Goal: Task Accomplishment & Management: Manage account settings

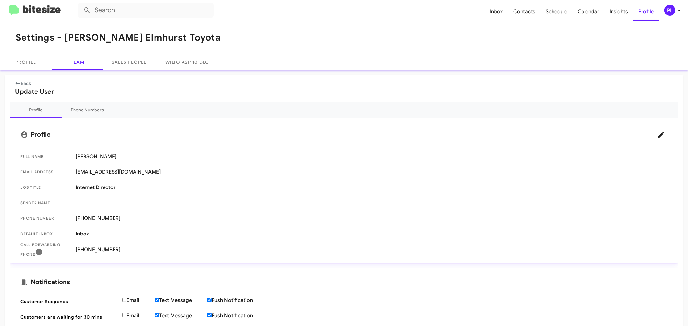
scroll to position [108, 0]
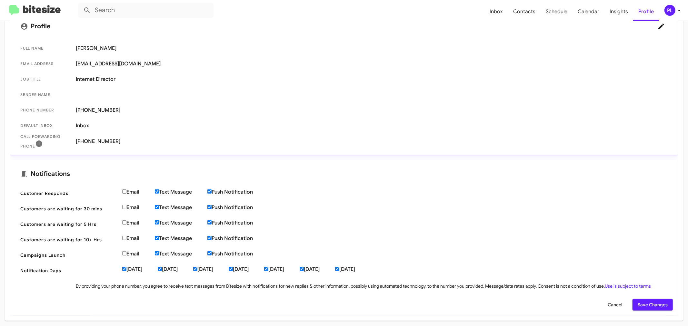
click at [680, 13] on icon at bounding box center [679, 10] width 8 height 8
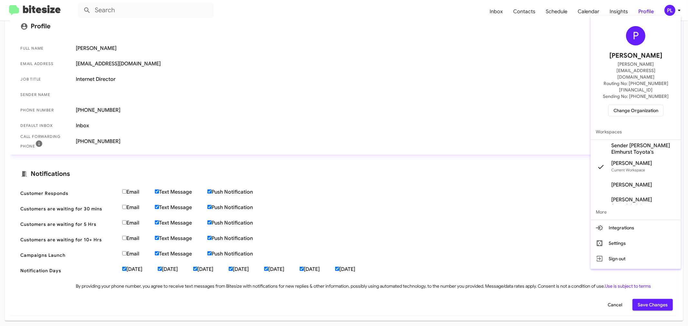
click at [651, 105] on span "Change Organization" at bounding box center [635, 110] width 45 height 11
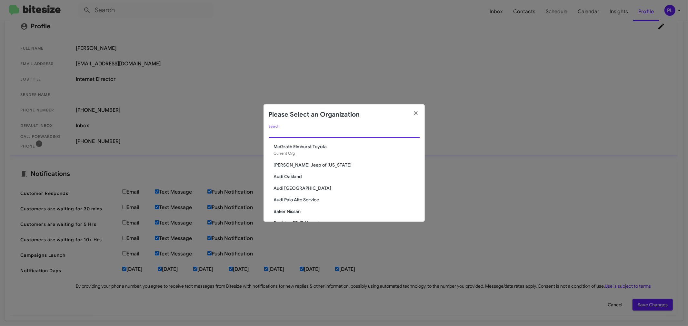
click at [327, 131] on input "Search" at bounding box center [344, 133] width 151 height 5
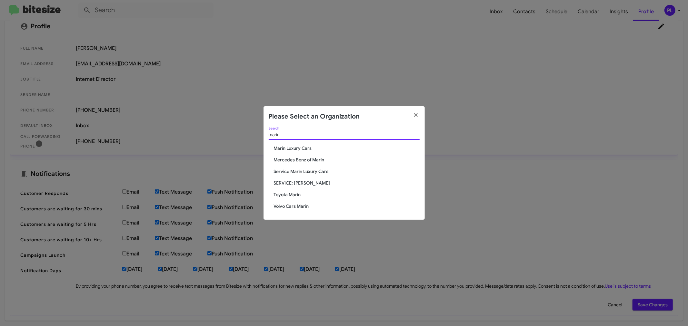
type input "marin"
click at [307, 146] on span "Marin Luxury Cars" at bounding box center [347, 148] width 146 height 6
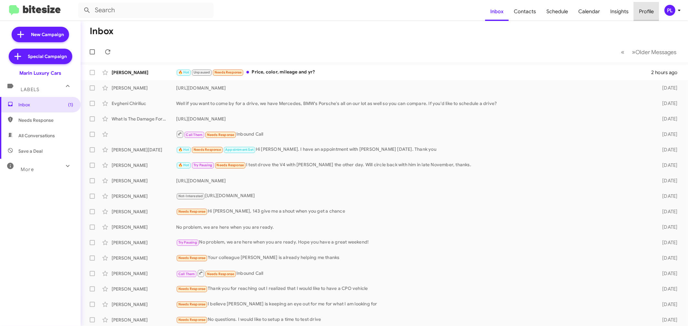
click at [637, 7] on span "Profile" at bounding box center [646, 11] width 25 height 19
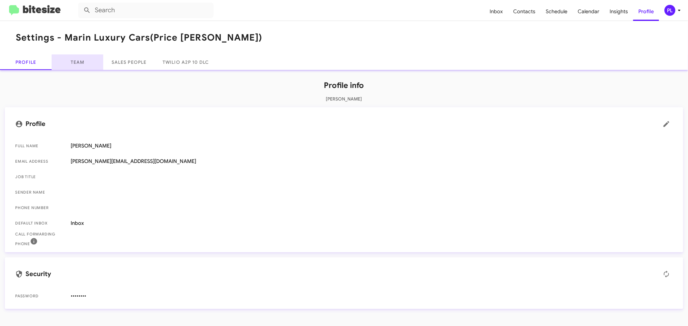
click at [71, 66] on link "Team" at bounding box center [78, 62] width 52 height 15
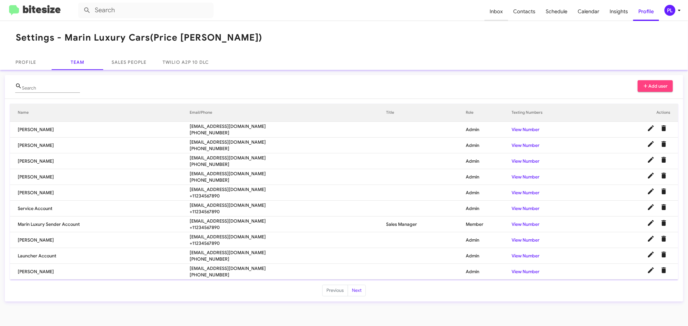
click at [505, 11] on span "Inbox" at bounding box center [496, 11] width 24 height 19
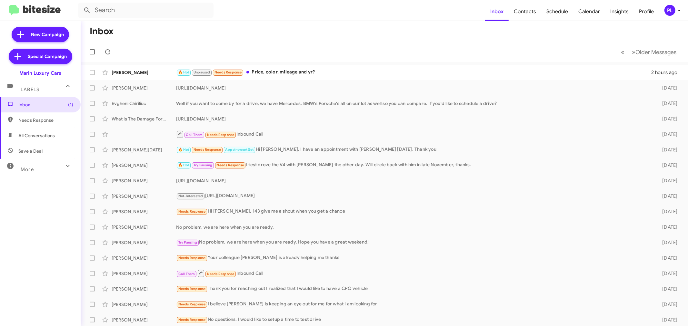
click at [45, 172] on div "More" at bounding box center [33, 167] width 57 height 12
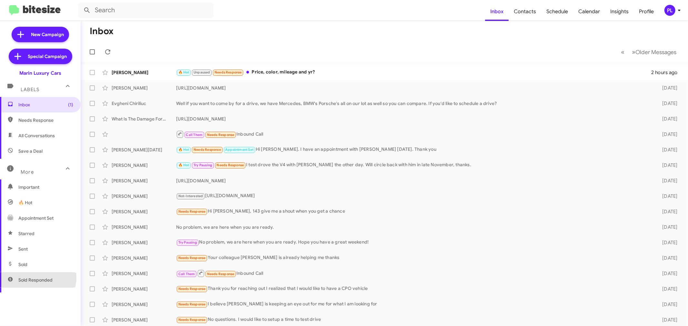
click at [34, 278] on span "Sold Responded" at bounding box center [35, 280] width 34 height 6
type input "in:sold-verified"
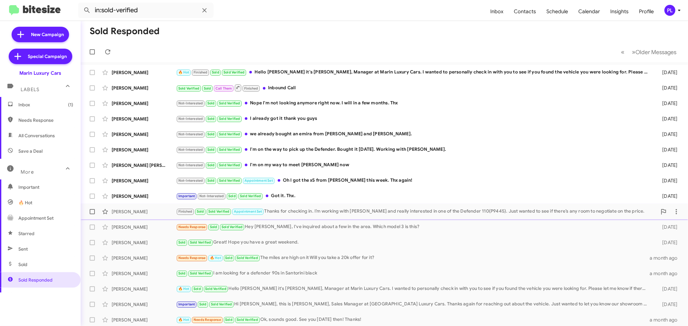
click at [321, 214] on div "Finished Sold Sold Verified Appointment Set Thanks for checking in. I’m working…" at bounding box center [416, 211] width 481 height 7
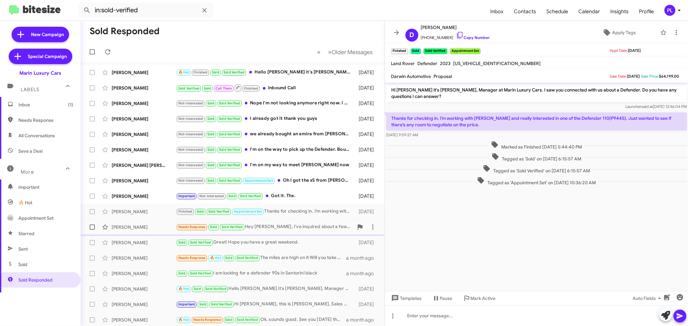
click at [331, 225] on div "Needs Response Sold Sold Verified Hey Conley, I've inquired about a few in the …" at bounding box center [264, 226] width 177 height 7
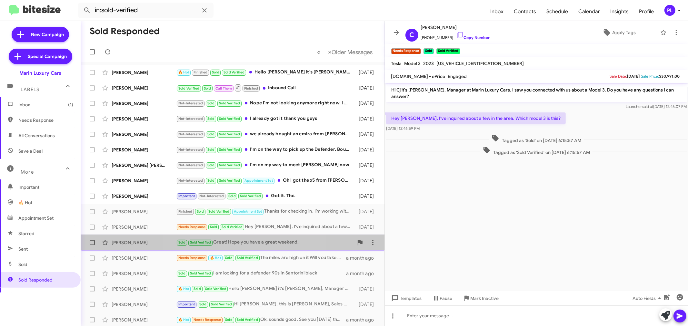
click at [250, 244] on div "Sold Sold Verified Great! Hope you have a great weekend." at bounding box center [264, 242] width 177 height 7
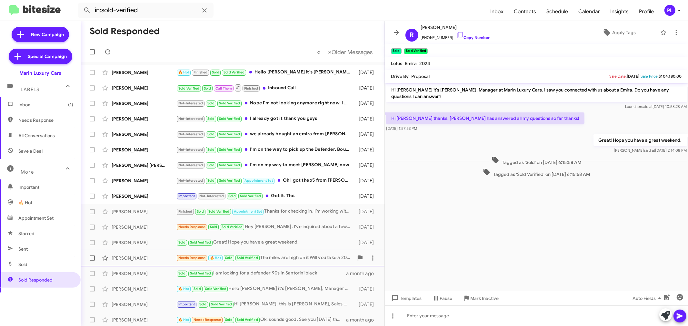
click at [294, 256] on div "Needs Response 🔥 Hot Sold Sold Verified The miles are high on it Will you take …" at bounding box center [264, 257] width 177 height 7
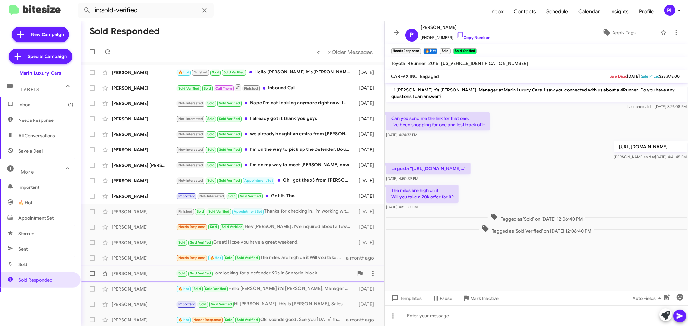
click at [237, 272] on div "Sold Sold Verified I am looking for a defender 90s in Santorini black" at bounding box center [264, 273] width 177 height 7
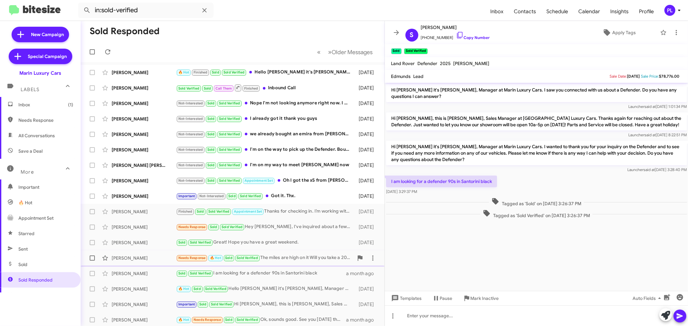
click at [237, 263] on div "Phillipe Flores Needs Response 🔥 Hot Sold Sold Verified The miles are high on i…" at bounding box center [232, 258] width 293 height 13
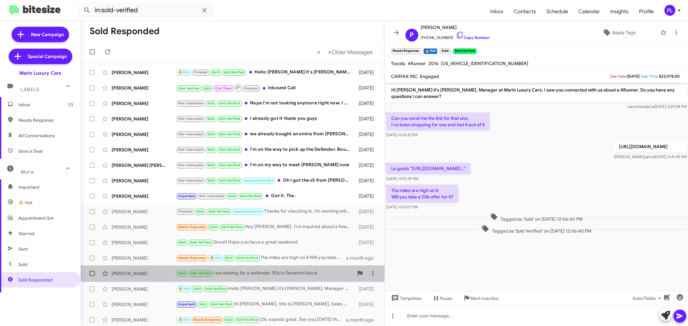
click at [235, 270] on div "Sold Sold Verified I am looking for a defender 90s in Santorini black" at bounding box center [264, 273] width 177 height 7
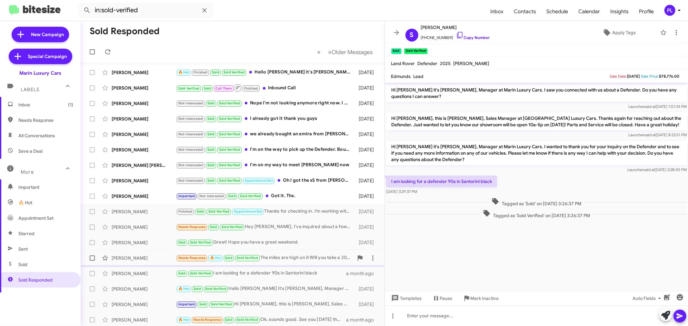
click at [276, 253] on div "Phillipe Flores Needs Response 🔥 Hot Sold Sold Verified The miles are high on i…" at bounding box center [232, 258] width 293 height 13
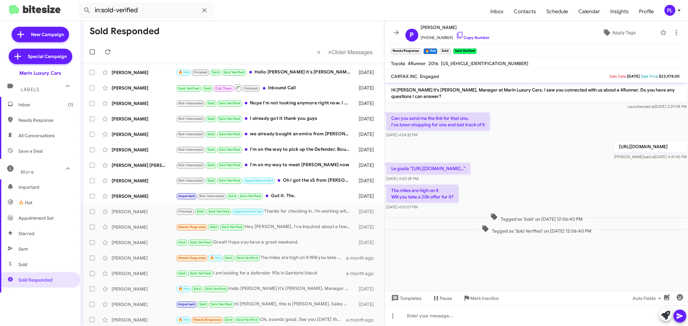
click at [671, 11] on div "PL" at bounding box center [669, 10] width 11 height 11
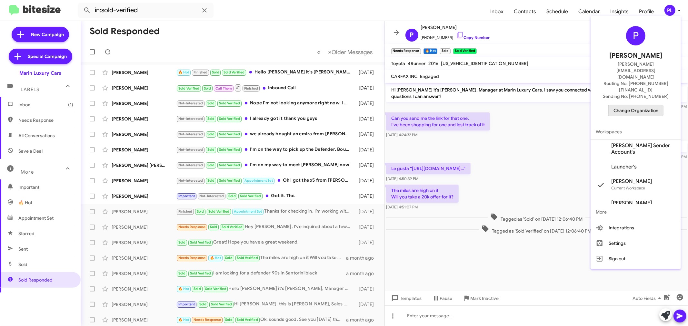
click at [634, 105] on span "Change Organization" at bounding box center [635, 110] width 45 height 11
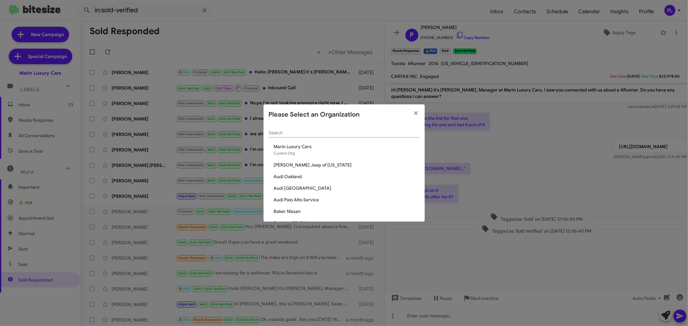
click at [346, 134] on input "Search" at bounding box center [344, 133] width 151 height 5
type input "marin"
click at [305, 210] on span "Volvo Cars Marin" at bounding box center [347, 211] width 146 height 6
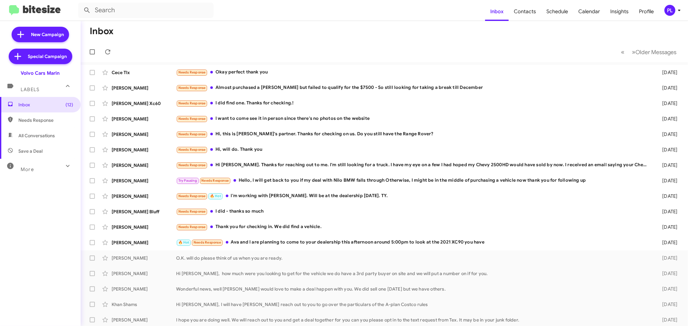
click at [36, 166] on div "More" at bounding box center [33, 167] width 57 height 12
click at [40, 282] on span "Sold Responded" at bounding box center [35, 280] width 34 height 6
type input "in:sold-verified"
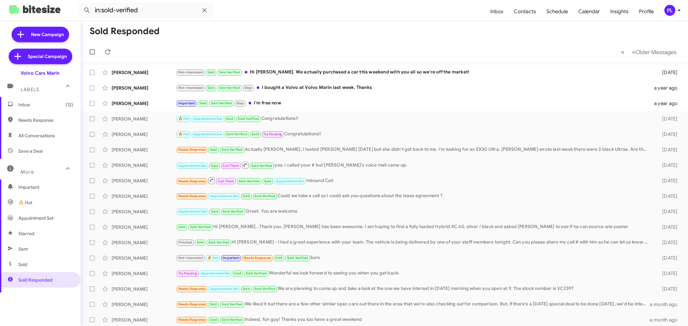
click at [679, 12] on icon at bounding box center [679, 10] width 8 height 8
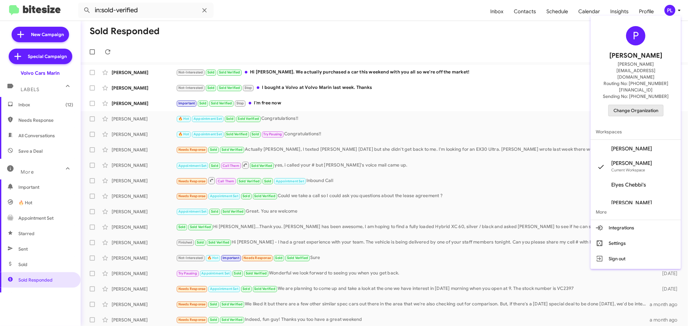
click at [644, 105] on span "Change Organization" at bounding box center [635, 110] width 45 height 11
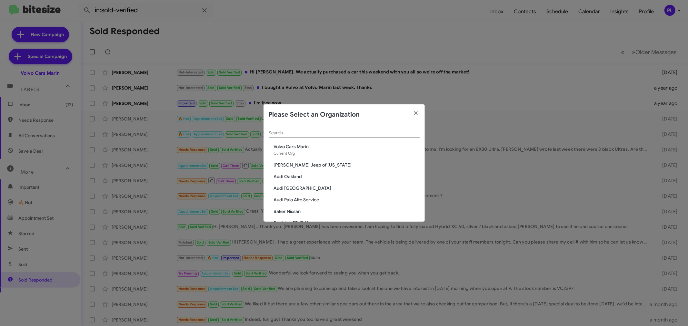
click at [369, 128] on div "Search" at bounding box center [344, 131] width 151 height 13
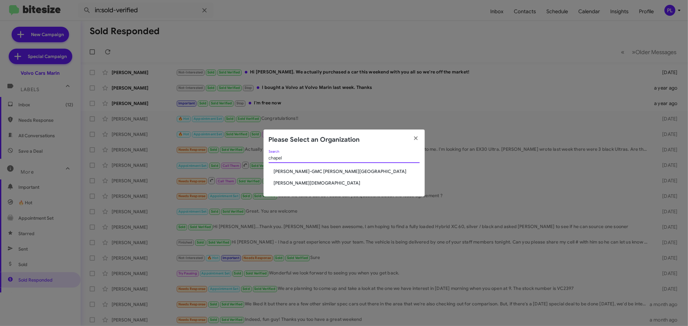
type input "chapel"
click at [319, 185] on span "[PERSON_NAME][DEMOGRAPHIC_DATA]" at bounding box center [347, 183] width 146 height 6
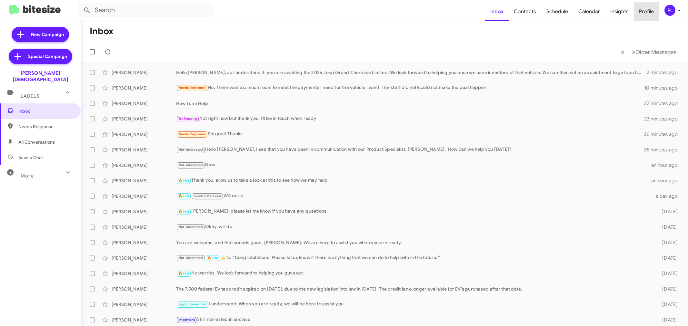
click at [647, 10] on span "Profile" at bounding box center [646, 11] width 25 height 19
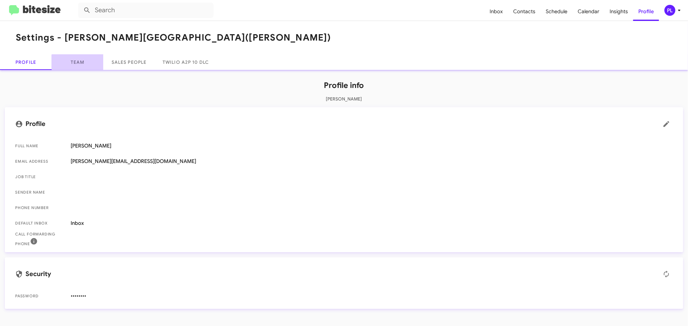
click at [78, 65] on link "Team" at bounding box center [78, 62] width 52 height 15
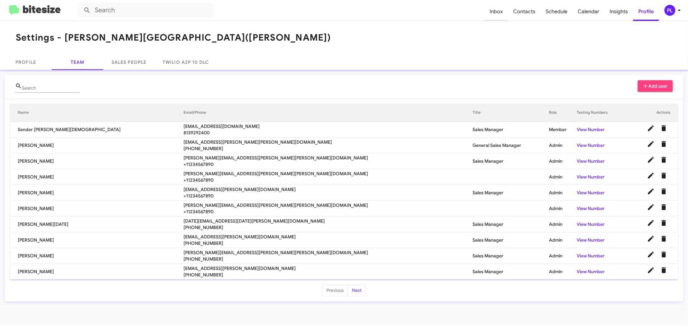
click at [498, 12] on span "Inbox" at bounding box center [496, 11] width 24 height 19
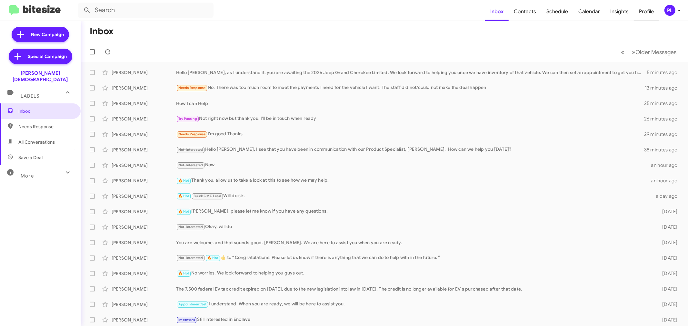
click at [647, 13] on span "Profile" at bounding box center [646, 11] width 25 height 19
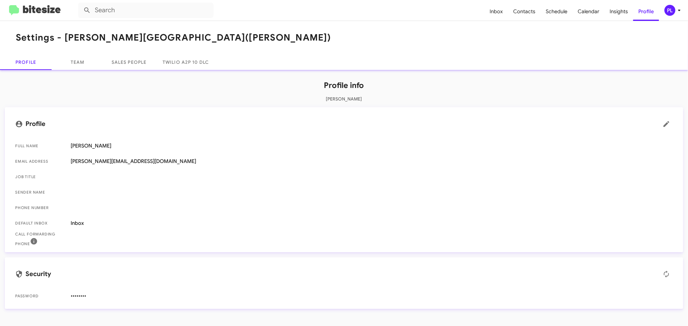
click at [674, 13] on div "PL" at bounding box center [669, 10] width 11 height 11
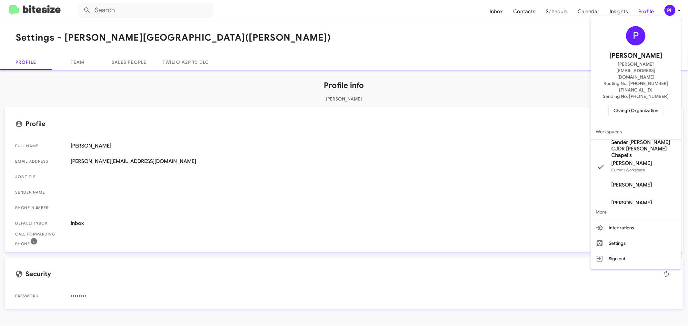
click at [635, 105] on span "Change Organization" at bounding box center [635, 110] width 45 height 11
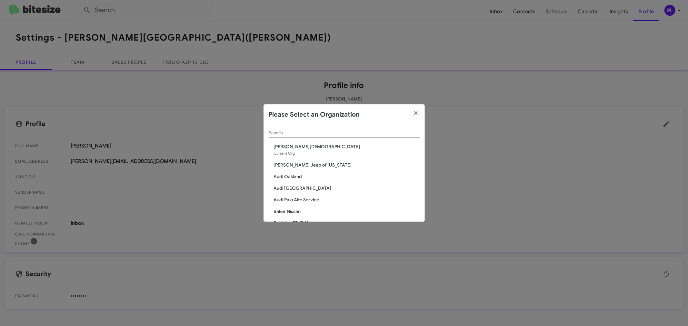
click at [332, 131] on input "Search" at bounding box center [344, 133] width 151 height 5
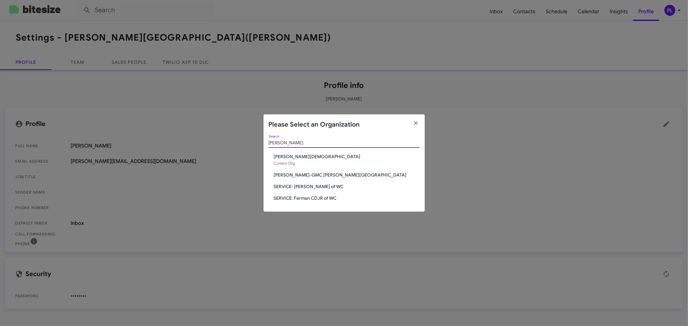
type input "ferman"
click at [314, 176] on span "[PERSON_NAME]-GMC [PERSON_NAME][GEOGRAPHIC_DATA]" at bounding box center [347, 175] width 146 height 6
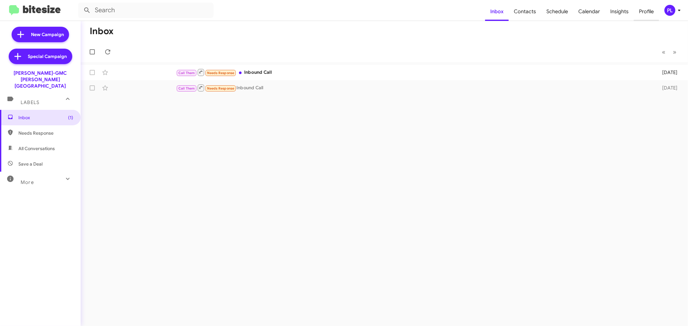
click at [645, 9] on span "Profile" at bounding box center [646, 11] width 25 height 19
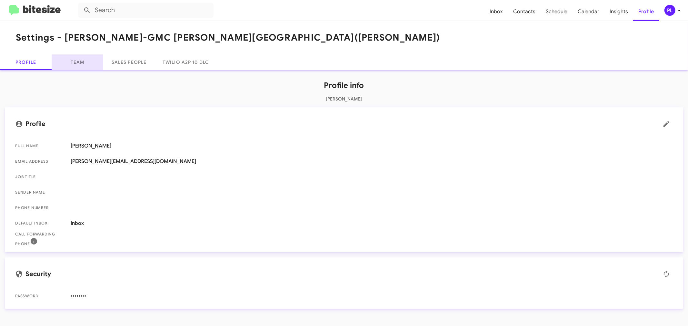
click at [81, 62] on link "Team" at bounding box center [78, 62] width 52 height 15
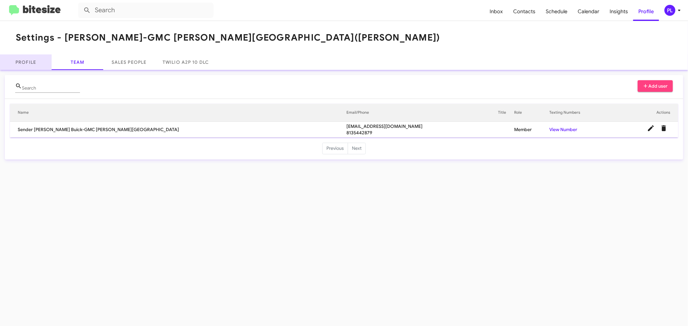
click at [35, 62] on link "Profile" at bounding box center [26, 62] width 52 height 15
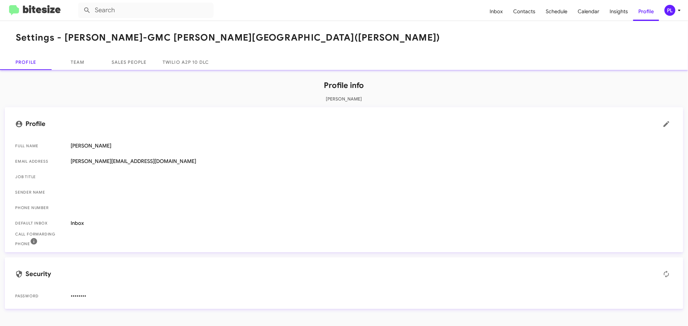
click at [676, 10] on icon at bounding box center [679, 10] width 8 height 8
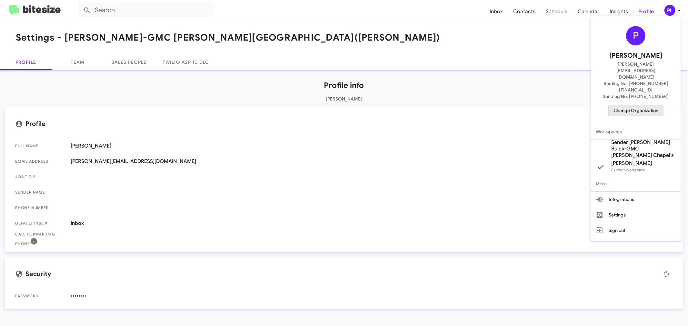
click at [623, 105] on span "Change Organization" at bounding box center [635, 110] width 45 height 11
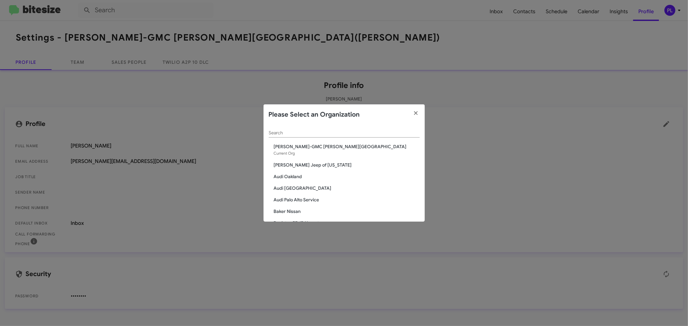
click at [311, 134] on input "Search" at bounding box center [344, 133] width 151 height 5
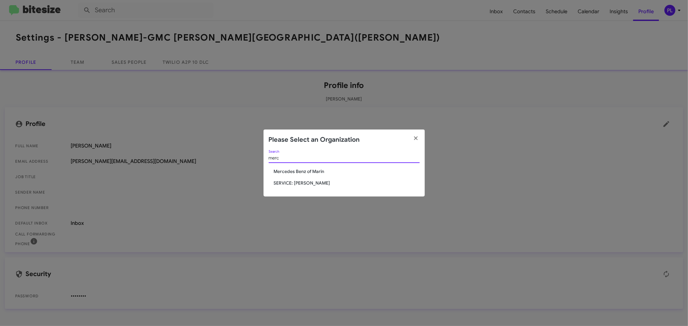
type input "merc"
click at [318, 173] on span "Mercedes Benz of Marin" at bounding box center [347, 171] width 146 height 6
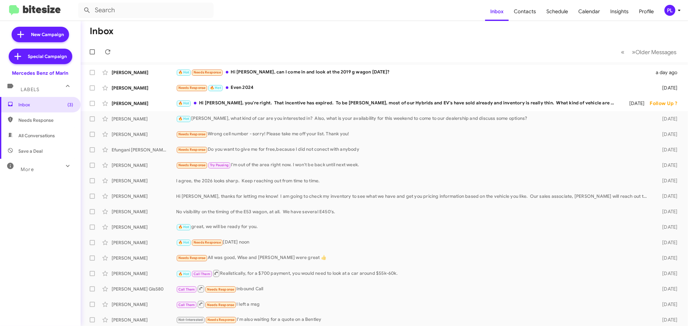
click at [46, 172] on div "More" at bounding box center [33, 167] width 57 height 12
click at [35, 278] on span "Sold Responded" at bounding box center [35, 280] width 34 height 6
type input "in:sold-verified"
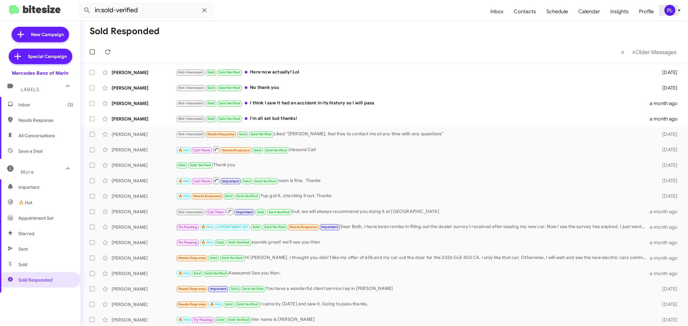
click at [678, 10] on icon at bounding box center [679, 10] width 8 height 8
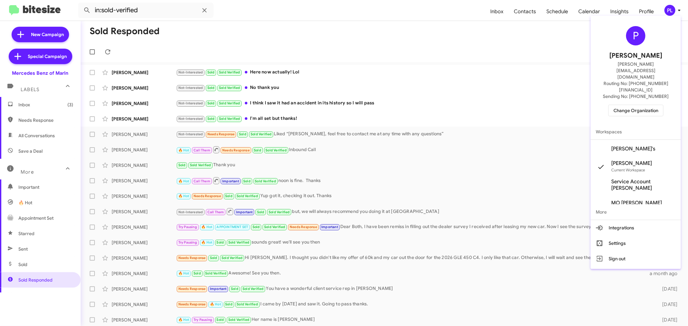
click at [625, 105] on span "Change Organization" at bounding box center [635, 110] width 45 height 11
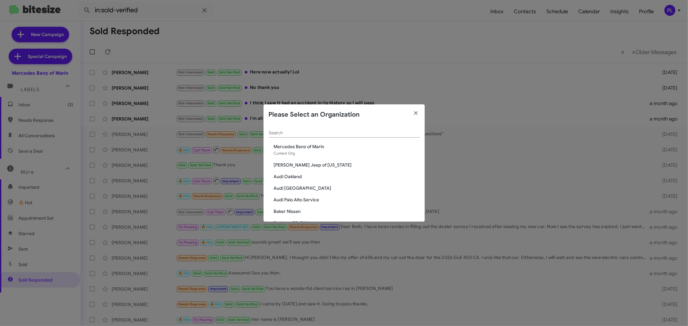
click at [297, 133] on input "Search" at bounding box center [344, 133] width 151 height 5
type input "marin"
click at [301, 189] on span "SERVICE: [PERSON_NAME]" at bounding box center [347, 188] width 146 height 6
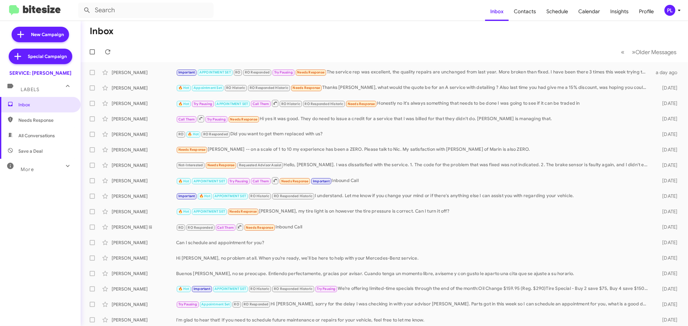
click at [49, 166] on div "More" at bounding box center [33, 167] width 57 height 12
click at [52, 220] on span "Appointment Set" at bounding box center [35, 218] width 35 height 6
type input "in:appointment-set"
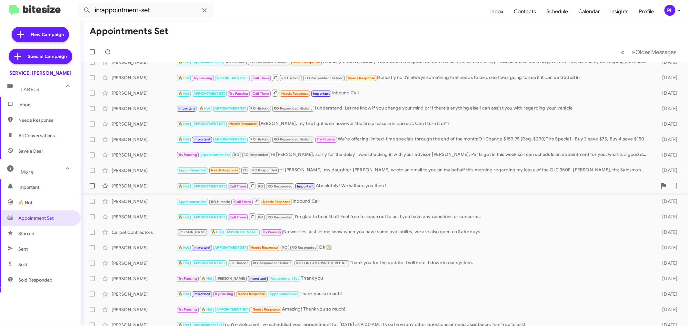
scroll to position [48, 0]
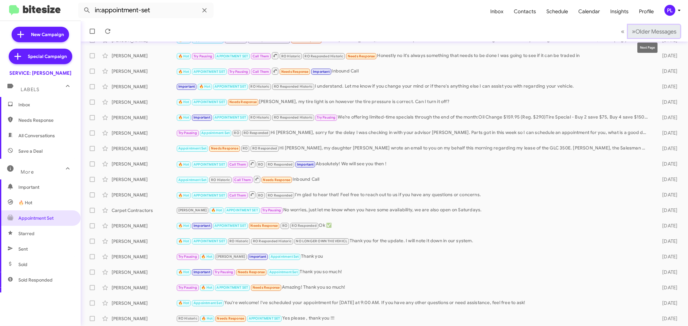
click at [644, 31] on span "Older Messages" at bounding box center [655, 31] width 41 height 7
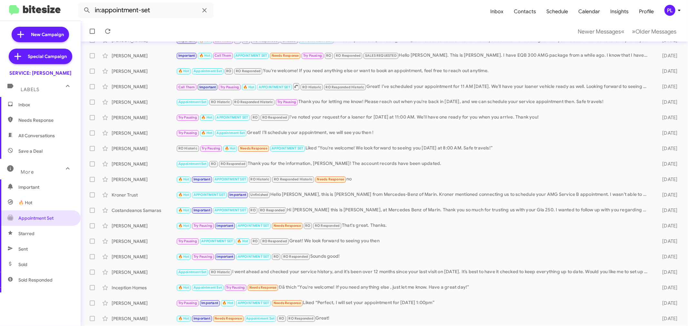
click at [679, 8] on icon at bounding box center [679, 10] width 8 height 8
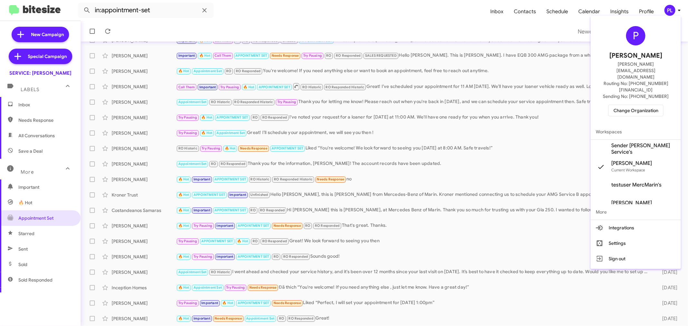
click at [637, 105] on span "Change Organization" at bounding box center [635, 110] width 45 height 11
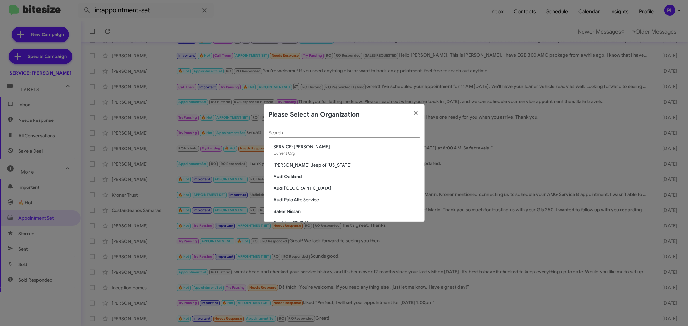
click at [337, 133] on input "Search" at bounding box center [344, 133] width 151 height 5
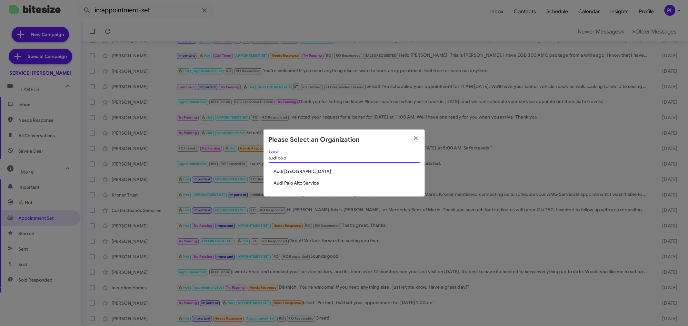
type input "audi palo"
click at [315, 168] on span "Audi [GEOGRAPHIC_DATA]" at bounding box center [347, 171] width 146 height 6
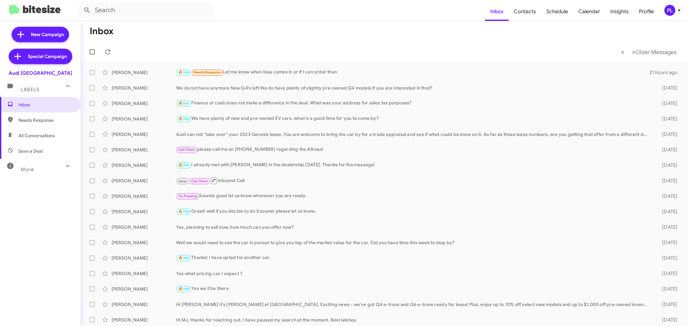
click at [53, 165] on div "More" at bounding box center [33, 167] width 57 height 12
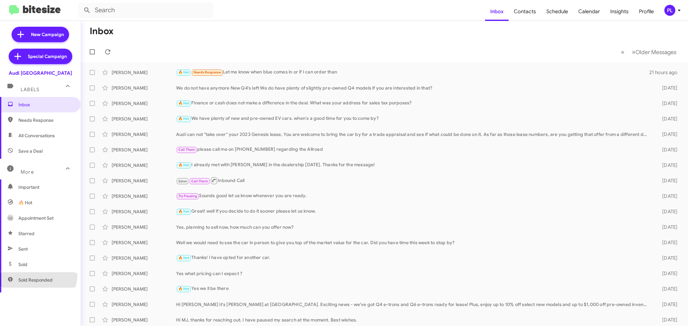
click at [36, 275] on span "Sold Responded" at bounding box center [40, 280] width 81 height 15
type input "in:sold-verified"
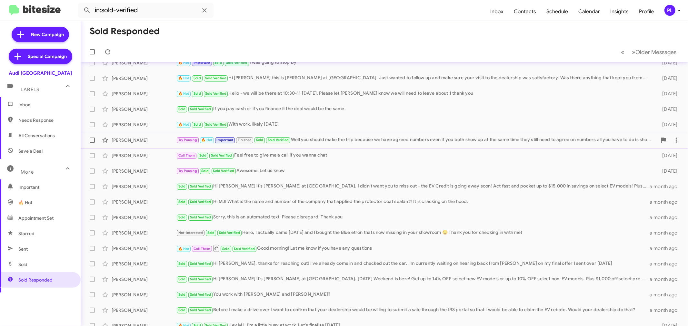
scroll to position [48, 0]
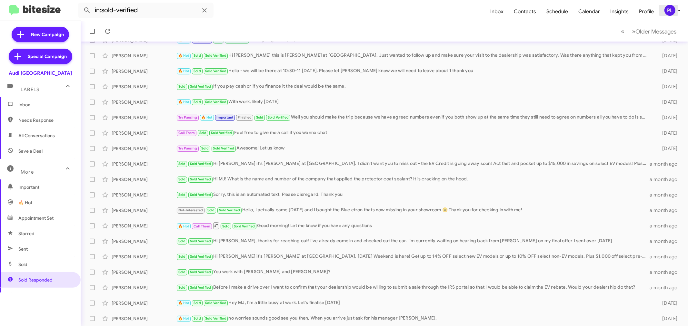
click at [682, 11] on icon at bounding box center [679, 10] width 8 height 8
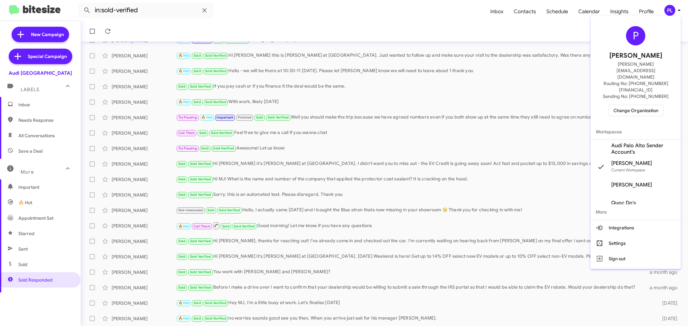
click at [630, 105] on span "Change Organization" at bounding box center [635, 110] width 45 height 11
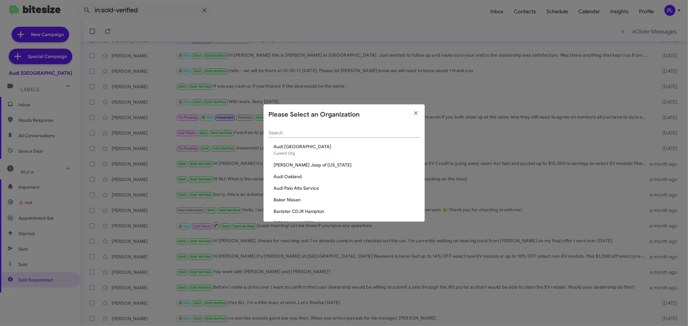
click at [339, 133] on input "Search" at bounding box center [344, 133] width 151 height 5
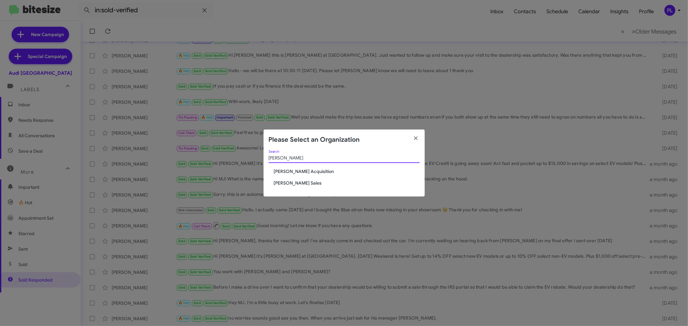
type input "tony"
click at [326, 169] on span "[PERSON_NAME] Acquisition" at bounding box center [347, 171] width 146 height 6
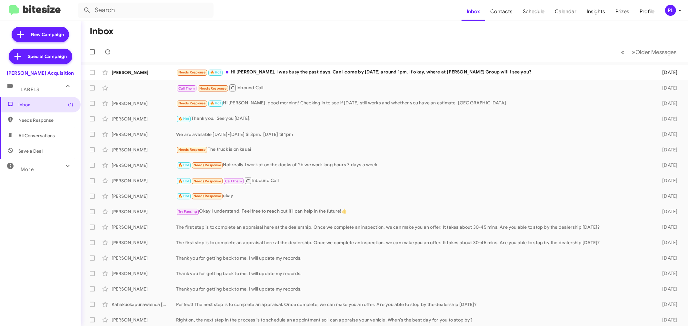
click at [46, 168] on div "More" at bounding box center [33, 167] width 57 height 12
click at [36, 278] on span "Sold Responded" at bounding box center [35, 280] width 34 height 6
type input "in:sold-verified"
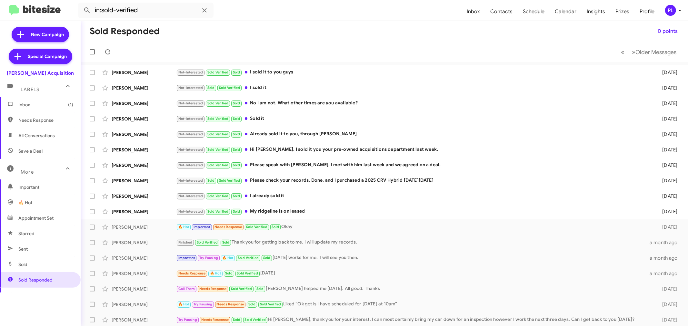
click at [678, 10] on icon at bounding box center [680, 10] width 8 height 8
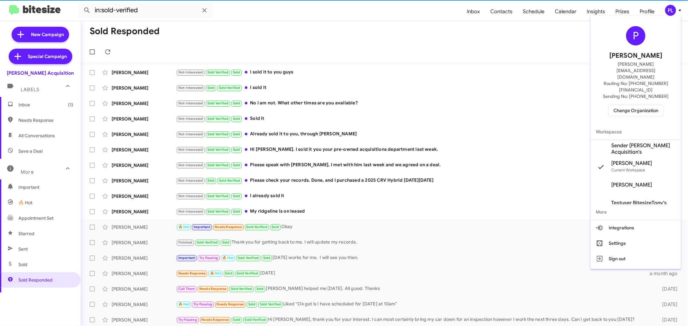
click at [636, 105] on span "Change Organization" at bounding box center [635, 110] width 45 height 11
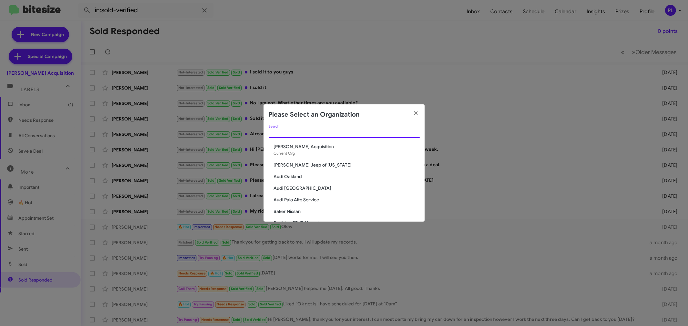
click at [303, 131] on input "Search" at bounding box center [344, 133] width 151 height 5
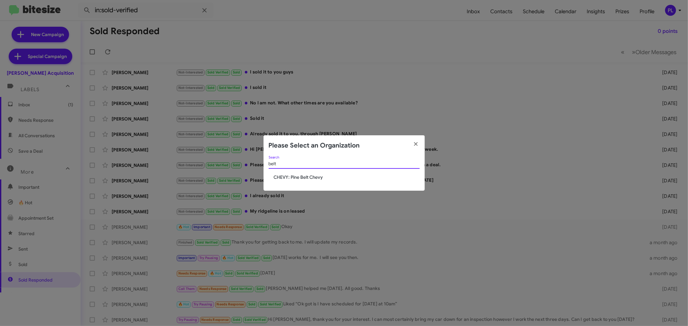
type input "belt"
click at [295, 175] on span "CHEVY: Pine Belt Chevy" at bounding box center [347, 177] width 146 height 6
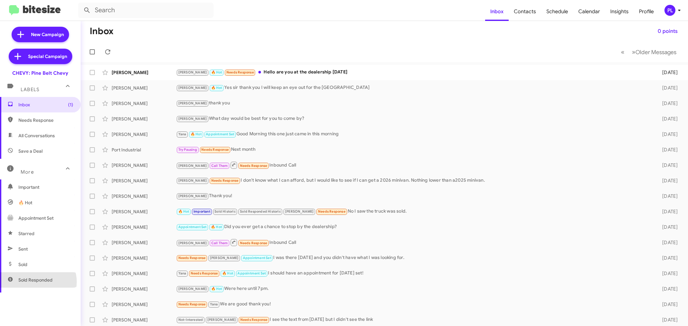
click at [38, 282] on span "Sold Responded" at bounding box center [35, 280] width 34 height 6
type input "in:sold-verified"
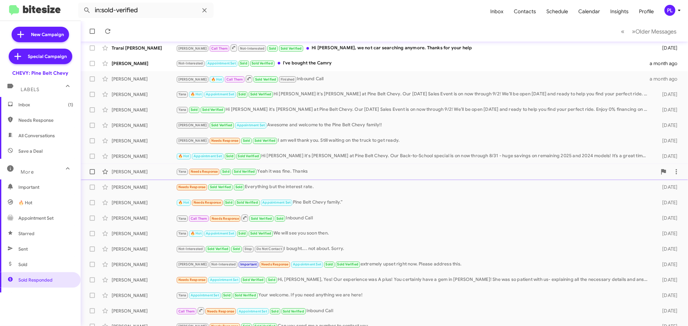
scroll to position [48, 0]
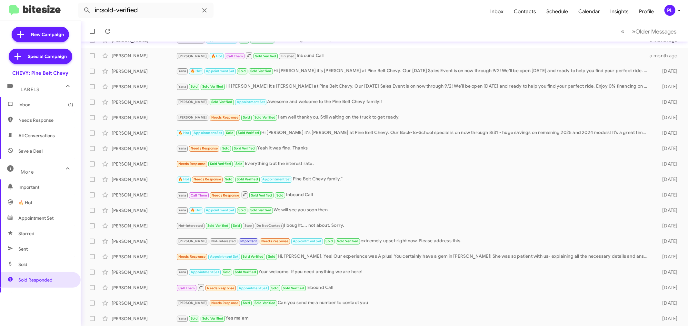
click at [680, 11] on icon at bounding box center [679, 10] width 8 height 8
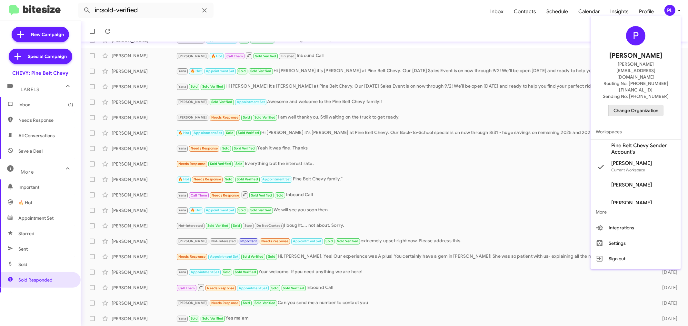
click at [647, 105] on span "Change Organization" at bounding box center [635, 110] width 45 height 11
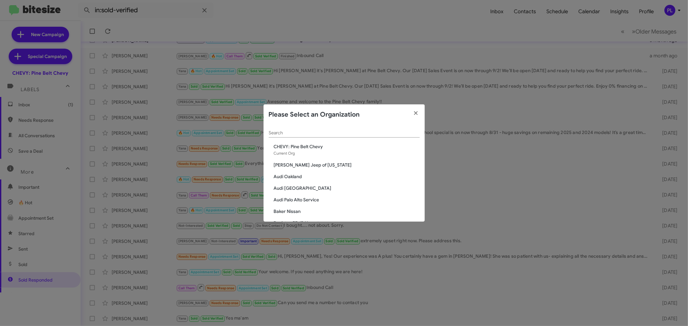
click at [337, 134] on input "Search" at bounding box center [344, 133] width 151 height 5
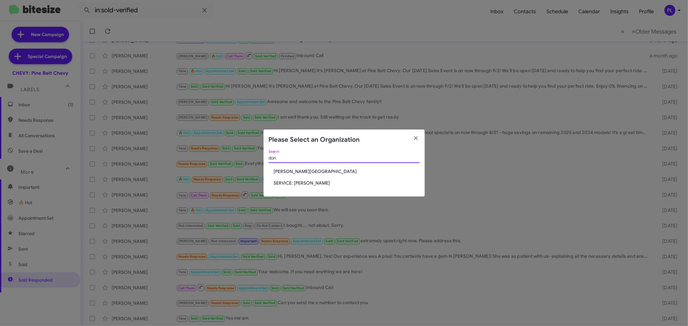
type input "don"
click at [305, 169] on span "[PERSON_NAME][GEOGRAPHIC_DATA]" at bounding box center [347, 171] width 146 height 6
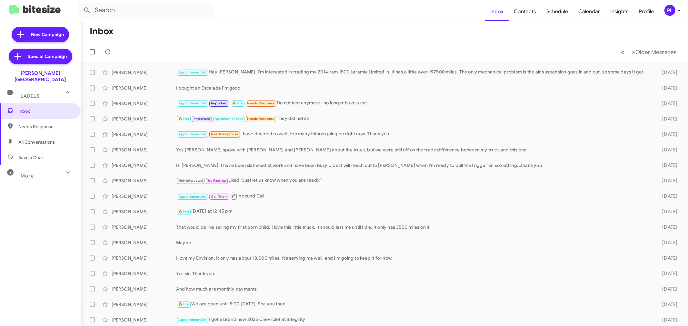
click at [40, 167] on div "More" at bounding box center [33, 173] width 57 height 12
click at [41, 285] on span "Sold Responded" at bounding box center [40, 286] width 81 height 15
type input "in:sold-verified"
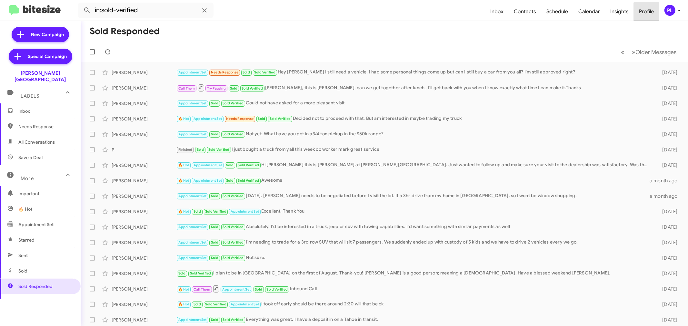
click at [654, 12] on span "Profile" at bounding box center [646, 11] width 25 height 19
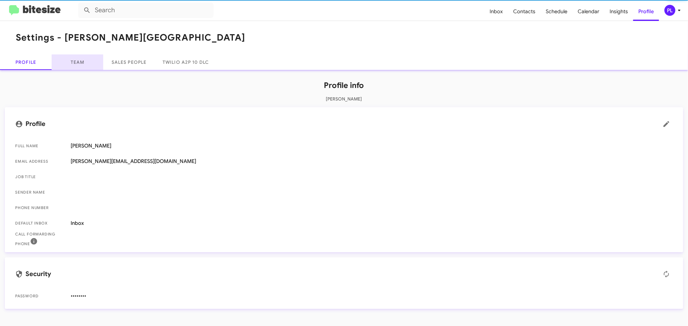
click at [86, 62] on link "Team" at bounding box center [78, 62] width 52 height 15
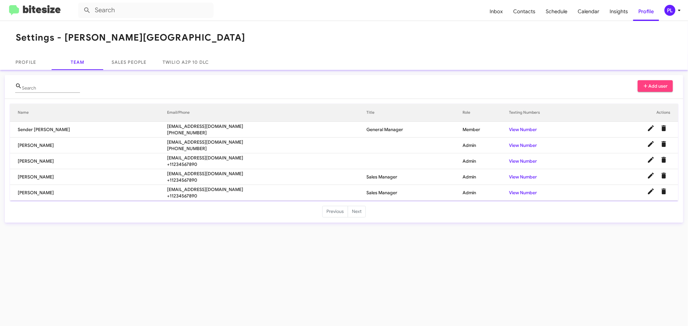
click at [675, 11] on icon at bounding box center [679, 10] width 8 height 8
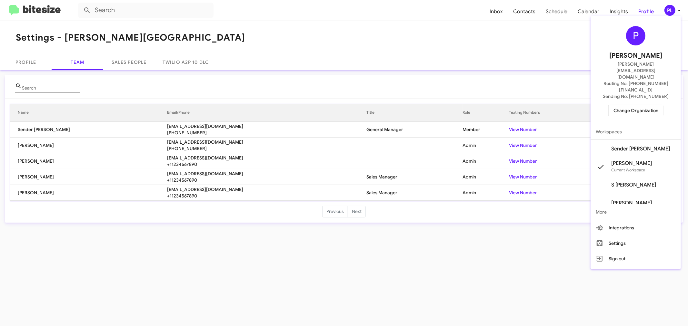
click at [653, 105] on span "Change Organization" at bounding box center [635, 110] width 45 height 11
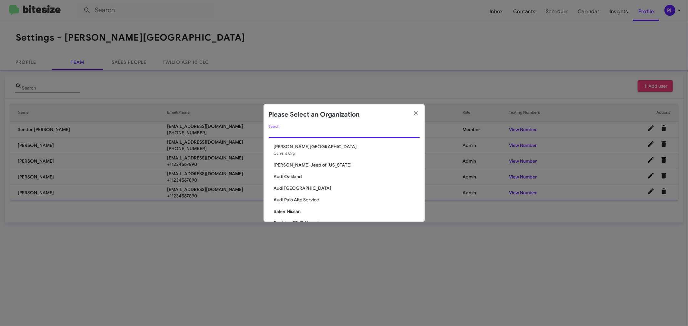
click at [313, 133] on input "Search" at bounding box center [344, 133] width 151 height 5
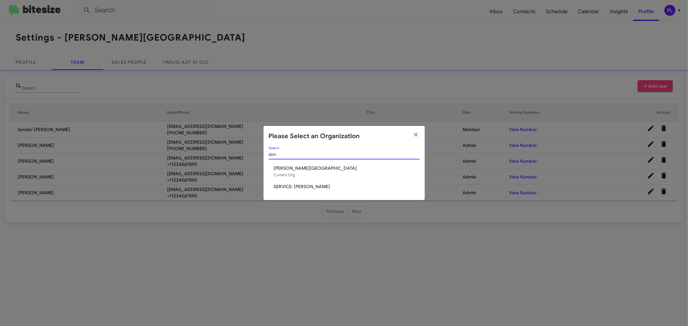
type input "don"
click at [306, 186] on span "SERVICE: [PERSON_NAME]" at bounding box center [347, 187] width 146 height 6
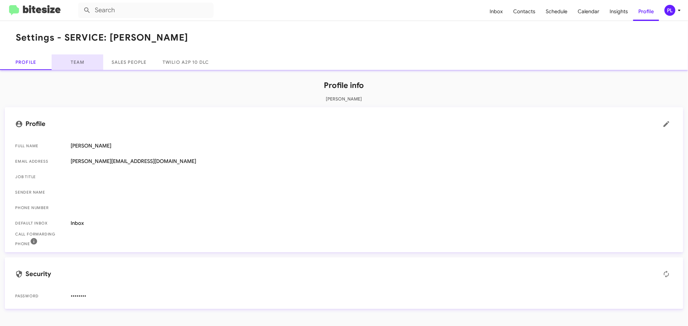
click at [80, 62] on link "Team" at bounding box center [78, 62] width 52 height 15
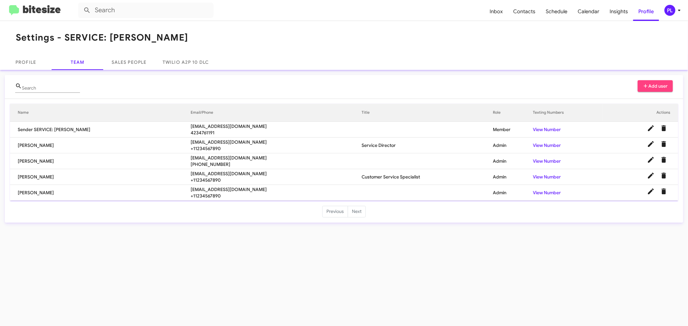
click at [679, 10] on icon at bounding box center [679, 11] width 2 height 2
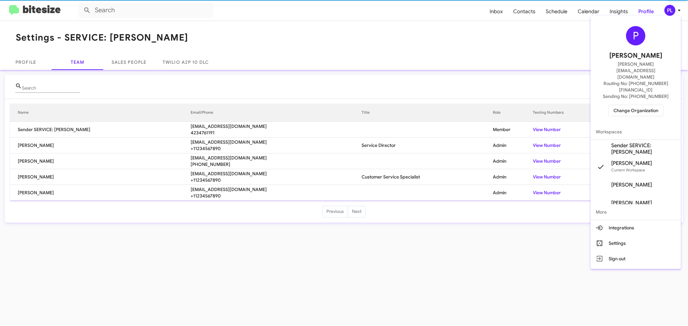
click at [628, 105] on span "Change Organization" at bounding box center [635, 110] width 45 height 11
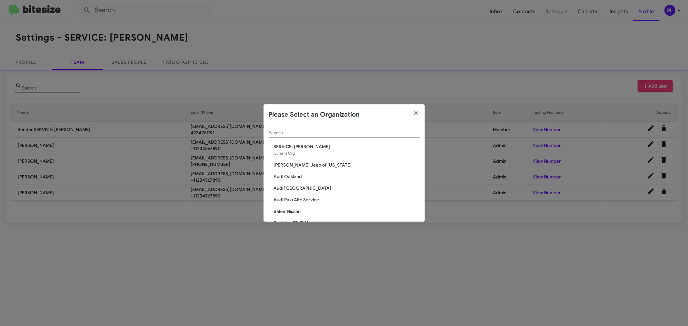
click at [299, 134] on input "Search" at bounding box center [344, 133] width 151 height 5
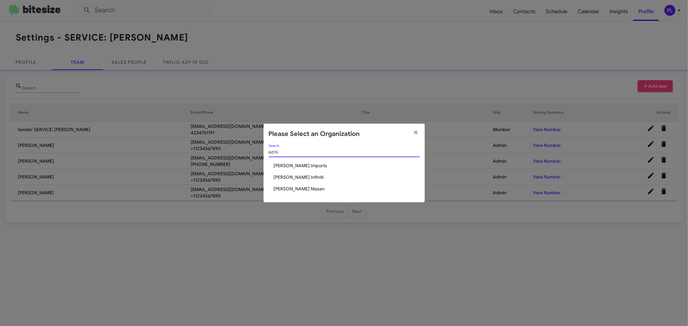
type input "ed hi"
click at [287, 188] on span "[PERSON_NAME] Nissan" at bounding box center [347, 189] width 146 height 6
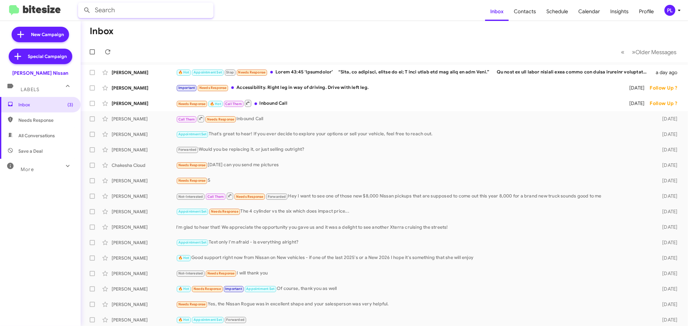
click at [127, 10] on input "text" at bounding box center [145, 10] width 135 height 15
click at [31, 232] on div "Inbox (3) Needs Response All Conversations Save a Deal More Important 🔥 Hot App…" at bounding box center [40, 195] width 81 height 196
click at [138, 14] on input "text" at bounding box center [145, 10] width 135 height 15
type input "appraisal"
click at [81, 4] on button at bounding box center [87, 10] width 13 height 13
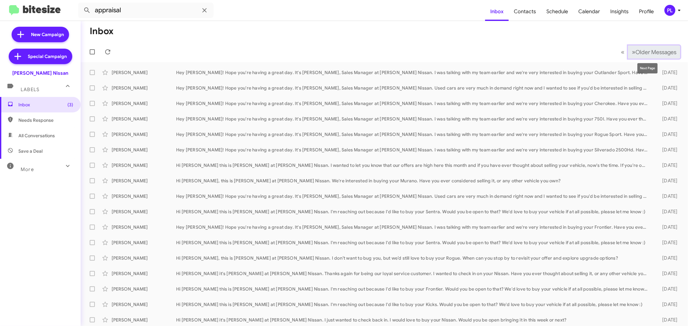
click at [639, 51] on span "Older Messages" at bounding box center [655, 52] width 41 height 7
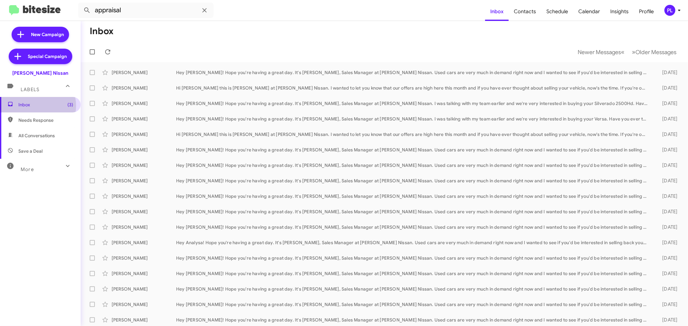
click at [37, 106] on span "Inbox (3)" at bounding box center [45, 105] width 55 height 6
click at [33, 168] on span "More" at bounding box center [27, 170] width 13 height 6
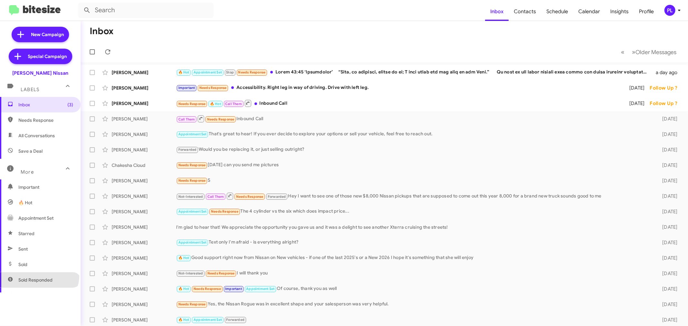
click at [39, 275] on span "Sold Responded" at bounding box center [40, 280] width 81 height 15
type input "in:sold-verified"
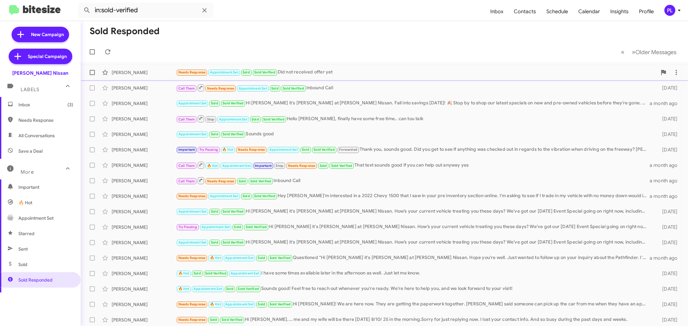
click at [330, 70] on div "Needs Response Appointment Set Sold Sold Verified Did not received offer yet" at bounding box center [416, 72] width 481 height 7
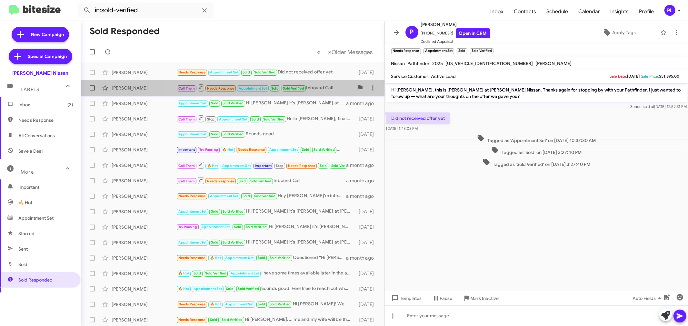
click at [318, 93] on div "Sylvester Horton Call Them Needs Response Appointment Set Sold Sold Verified In…" at bounding box center [232, 88] width 293 height 13
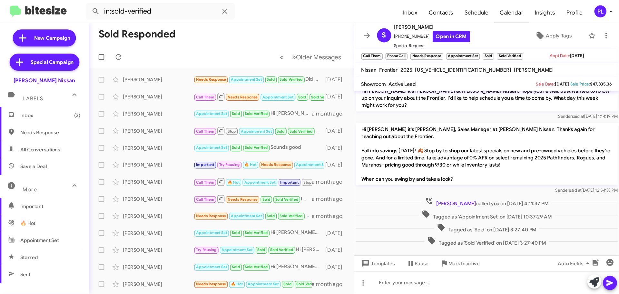
scroll to position [56, 0]
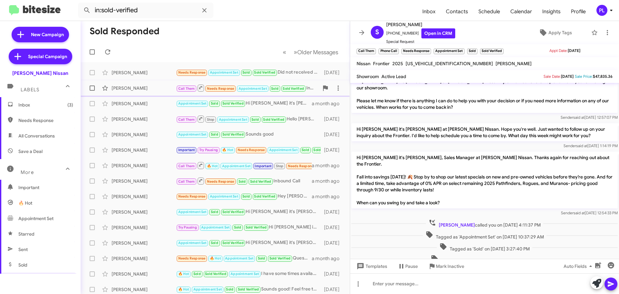
click at [114, 91] on div "Sylvester Horton" at bounding box center [144, 88] width 65 height 6
click at [120, 104] on div "Gino Vela" at bounding box center [144, 103] width 65 height 6
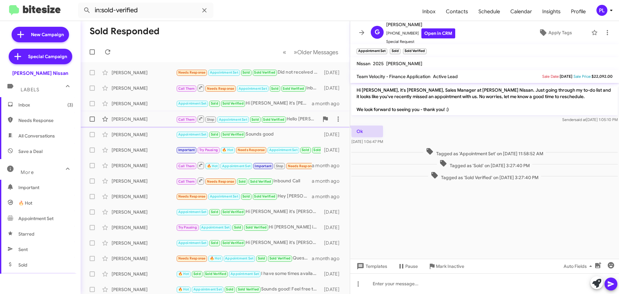
click at [129, 116] on div "Roman Longoria" at bounding box center [144, 119] width 65 height 6
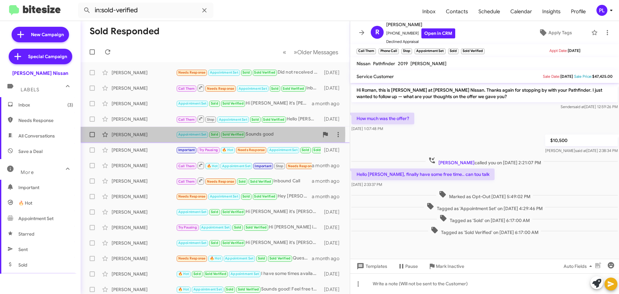
click at [130, 134] on div "Blanca Moreno" at bounding box center [144, 134] width 65 height 6
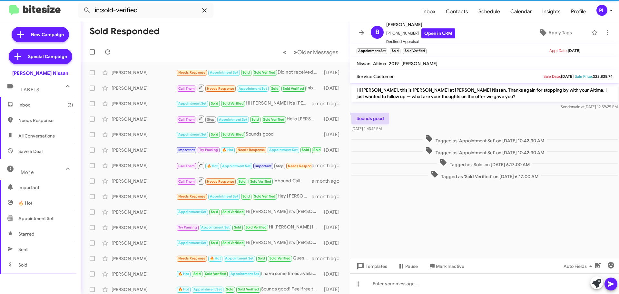
click at [204, 14] on icon at bounding box center [205, 10] width 8 height 8
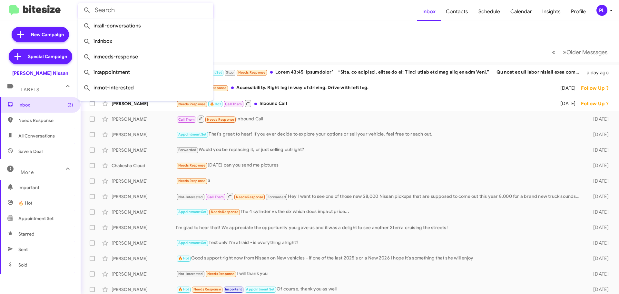
click at [494, 40] on mat-toolbar-row "Inbox" at bounding box center [350, 31] width 539 height 21
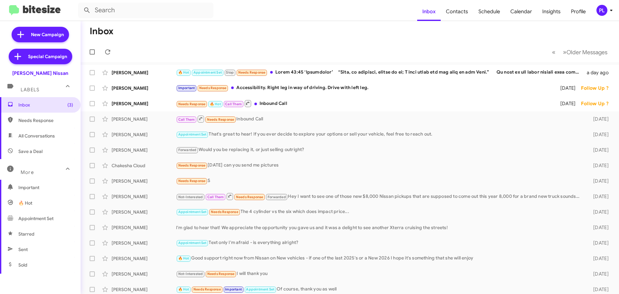
click at [609, 11] on icon at bounding box center [612, 10] width 8 height 8
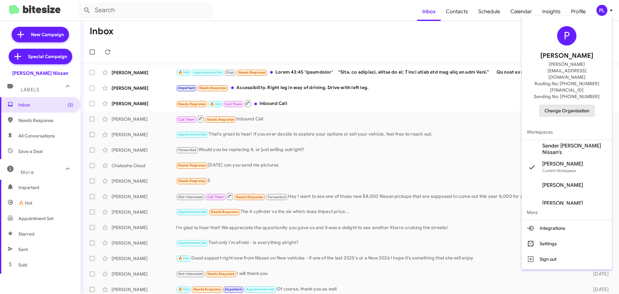
click at [561, 105] on span "Change Organization" at bounding box center [567, 110] width 45 height 11
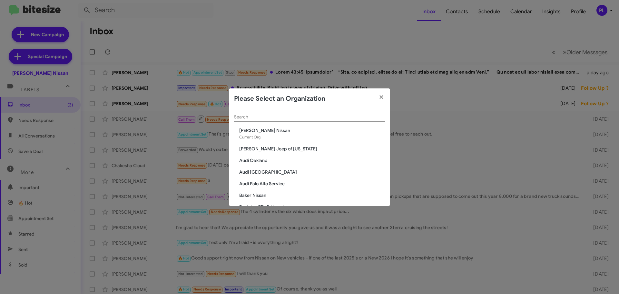
click at [267, 120] on div "Search" at bounding box center [309, 115] width 151 height 13
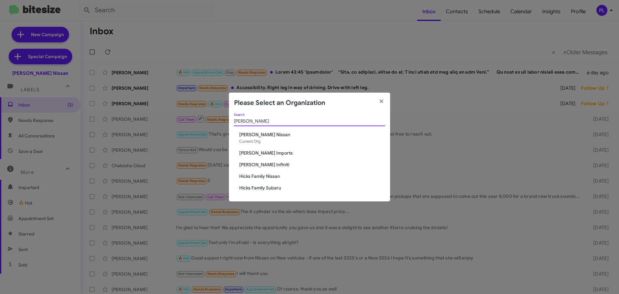
type input "hicks"
click at [265, 153] on span "[PERSON_NAME] Imports" at bounding box center [312, 153] width 146 height 6
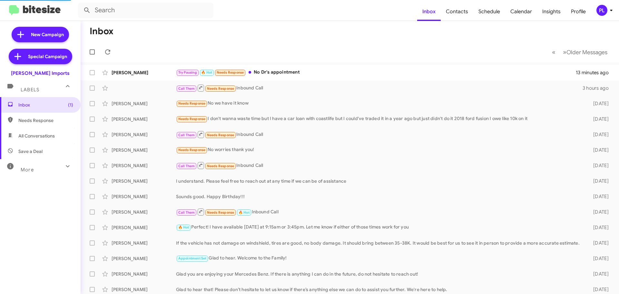
click at [31, 168] on span "More" at bounding box center [27, 170] width 13 height 6
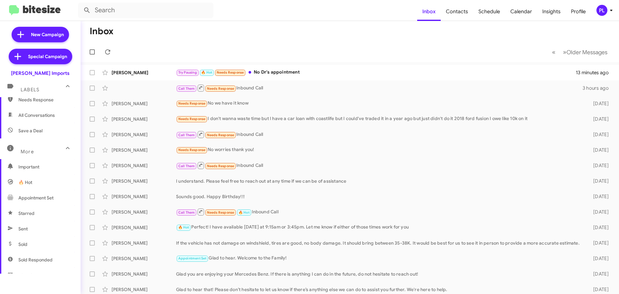
scroll to position [32, 0]
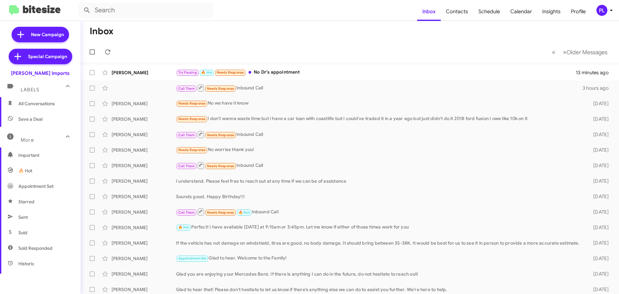
click at [34, 245] on span "Sold Responded" at bounding box center [35, 248] width 34 height 6
type input "in:sold-verified"
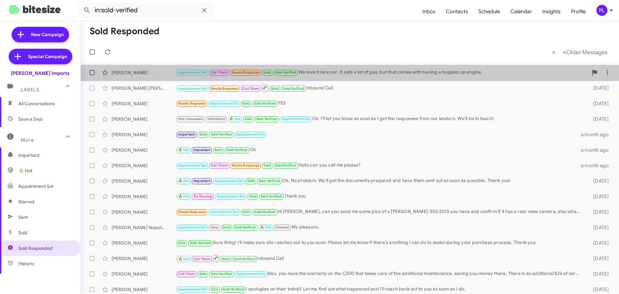
click at [388, 74] on div "Appointment Set Call Them Needs Response Sold Sold Verified We love it nice car…" at bounding box center [382, 72] width 412 height 7
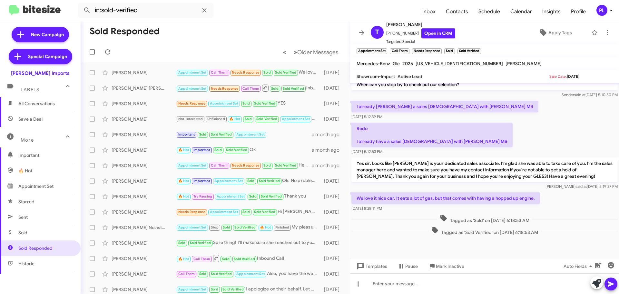
scroll to position [373, 0]
click at [152, 85] on div "[PERSON_NAME] [PERSON_NAME]" at bounding box center [144, 88] width 65 height 6
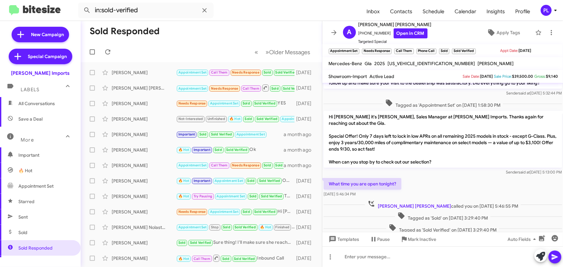
scroll to position [21, 0]
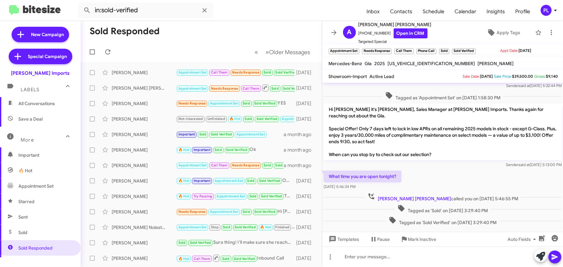
click at [550, 12] on div "PL" at bounding box center [546, 10] width 11 height 11
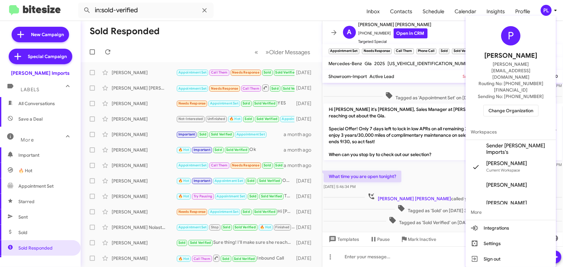
click at [513, 105] on span "Change Organization" at bounding box center [510, 110] width 45 height 11
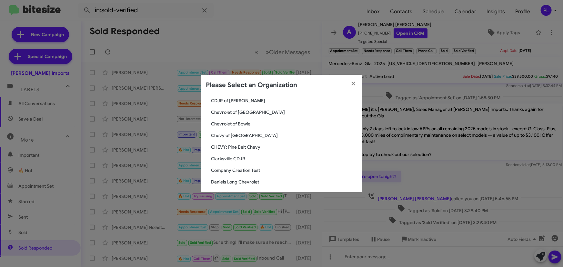
scroll to position [176, 0]
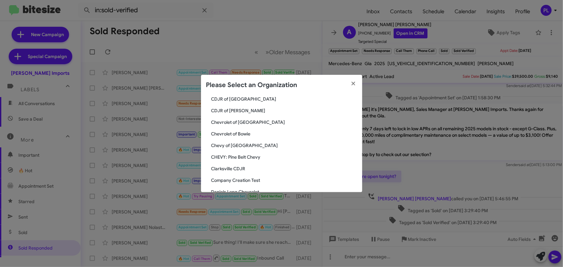
click at [243, 119] on span "Chevrolet of [GEOGRAPHIC_DATA]" at bounding box center [284, 122] width 146 height 6
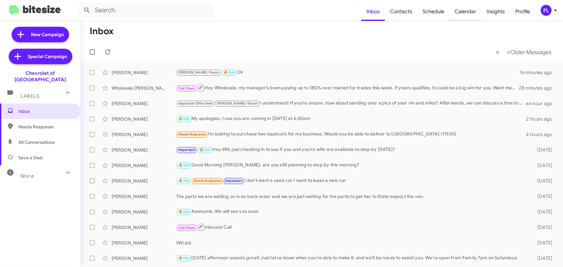
click at [470, 13] on span "Calendar" at bounding box center [465, 11] width 32 height 19
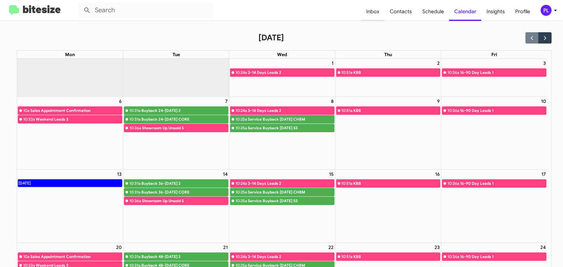
click at [375, 13] on span "Inbox" at bounding box center [373, 11] width 24 height 19
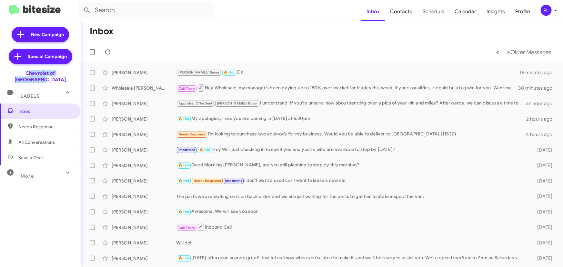
drag, startPoint x: 68, startPoint y: 73, endPoint x: 13, endPoint y: 75, distance: 55.2
click at [13, 75] on div "Chevrolet of [GEOGRAPHIC_DATA]" at bounding box center [40, 74] width 81 height 15
copy div "Chevrolet of [GEOGRAPHIC_DATA]"
click at [551, 11] on div "PL" at bounding box center [546, 10] width 11 height 11
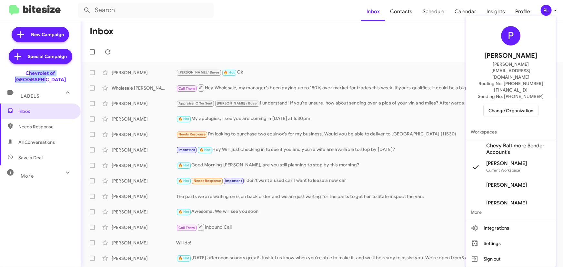
click at [521, 105] on span "Change Organization" at bounding box center [510, 110] width 45 height 11
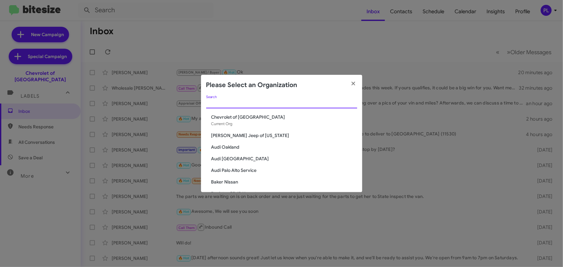
click at [274, 104] on input "Search" at bounding box center [281, 103] width 151 height 5
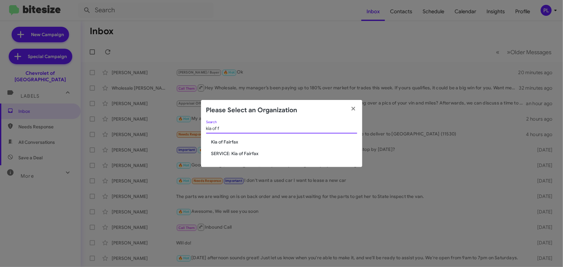
type input "kia of f"
click at [223, 143] on span "Kia of Fairfax" at bounding box center [284, 142] width 146 height 6
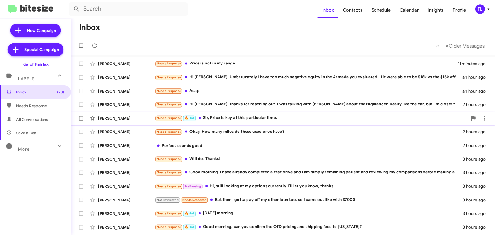
scroll to position [107, 0]
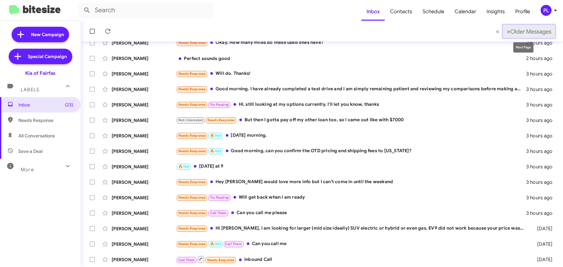
click at [535, 32] on span "Older Messages" at bounding box center [530, 31] width 41 height 7
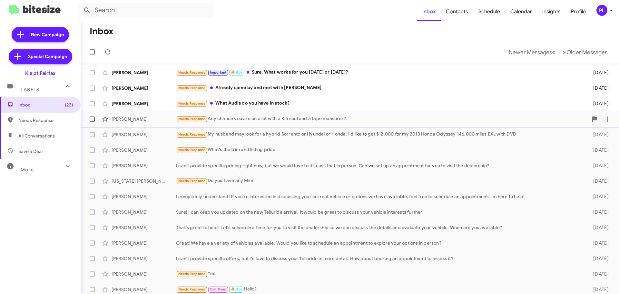
click at [289, 124] on div "[PERSON_NAME] Needs Response Any chance you are on a lot with a Kia soul and a …" at bounding box center [350, 119] width 528 height 13
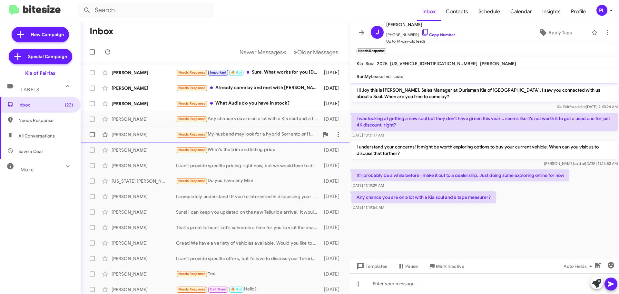
click at [254, 132] on div "Needs Response My husband may look for a hybrid Sorrento or Hyundai or Honda. I…" at bounding box center [247, 134] width 143 height 7
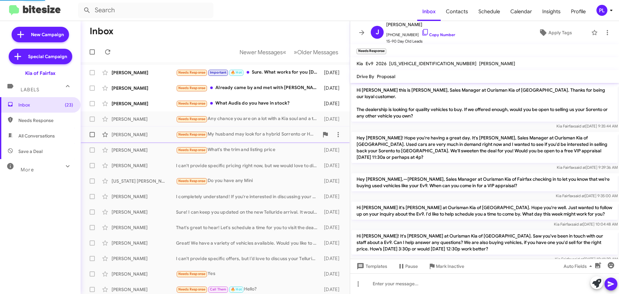
scroll to position [152, 0]
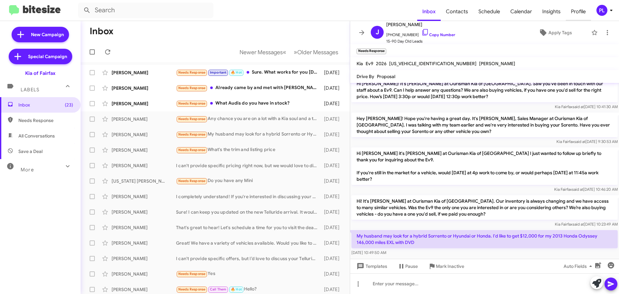
click at [562, 14] on span "Profile" at bounding box center [578, 11] width 25 height 19
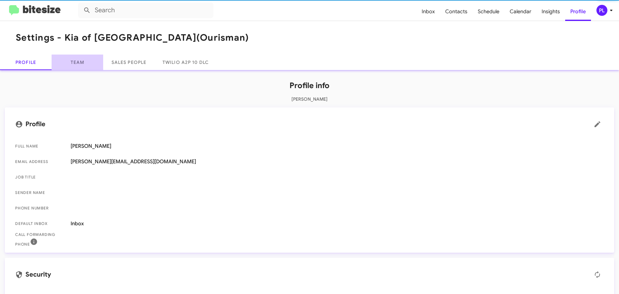
click at [77, 65] on link "Team" at bounding box center [78, 62] width 52 height 15
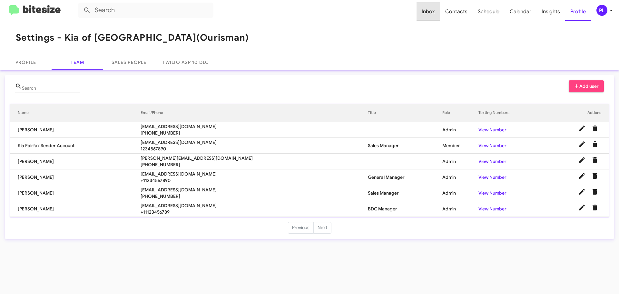
click at [431, 10] on span "Inbox" at bounding box center [429, 11] width 24 height 19
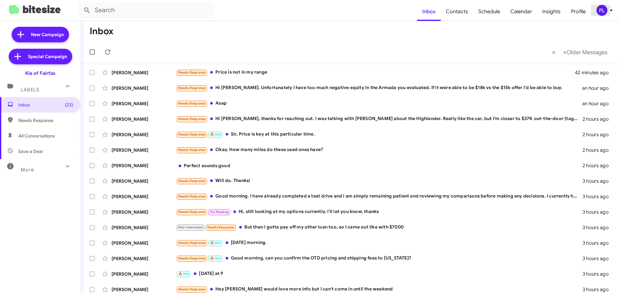
click at [562, 12] on div "PL" at bounding box center [602, 10] width 11 height 11
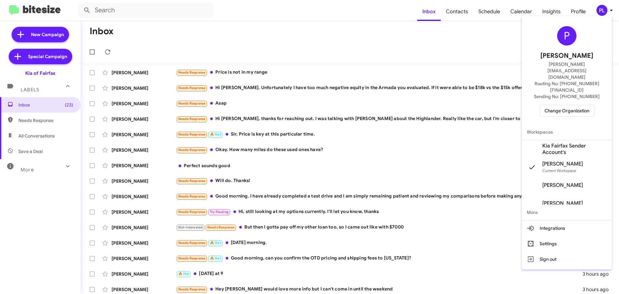
click at [562, 105] on span "Change Organization" at bounding box center [567, 110] width 45 height 11
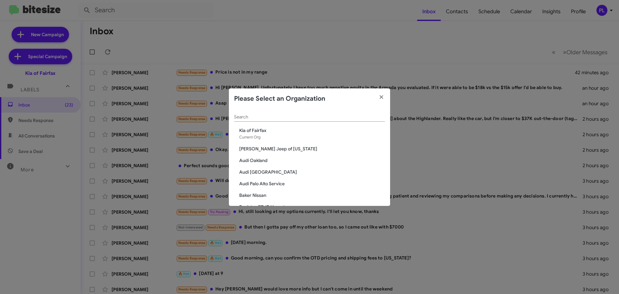
click at [268, 116] on input "Search" at bounding box center [309, 116] width 151 height 5
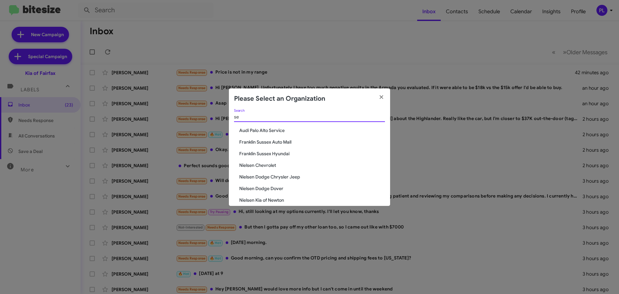
type input "s"
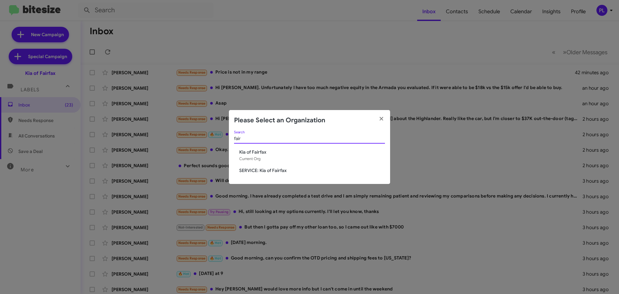
type input "fair"
click at [244, 171] on span "SERVICE: Kia of Fairfax" at bounding box center [312, 170] width 146 height 6
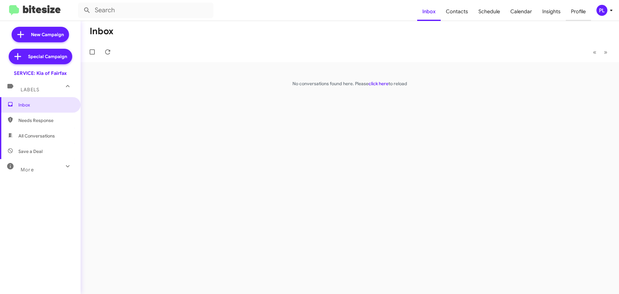
click at [581, 13] on span "Profile" at bounding box center [578, 11] width 25 height 19
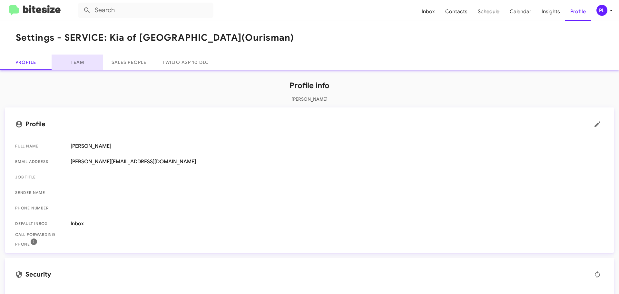
click at [80, 62] on link "Team" at bounding box center [78, 62] width 52 height 15
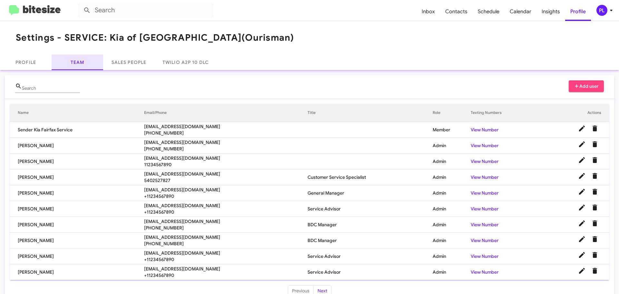
scroll to position [13, 0]
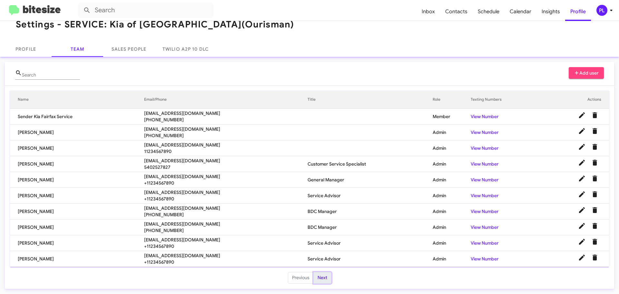
click at [323, 278] on button "Next" at bounding box center [322, 278] width 18 height 12
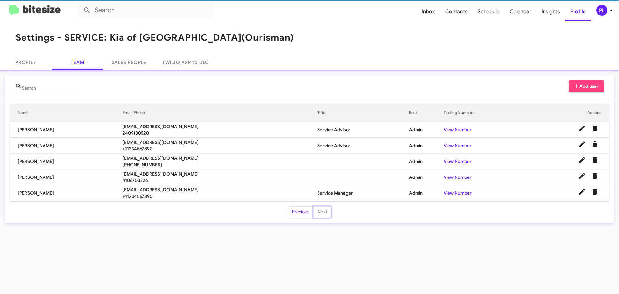
scroll to position [0, 0]
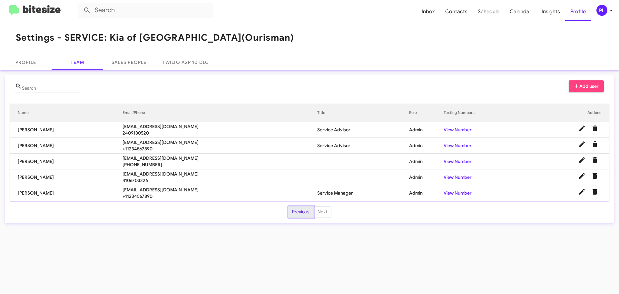
click at [303, 213] on button "Previous" at bounding box center [301, 212] width 26 height 12
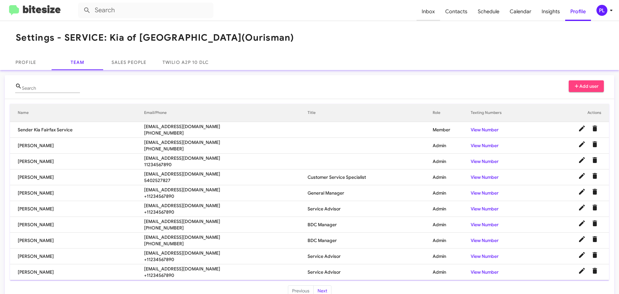
click at [435, 14] on span "Inbox" at bounding box center [429, 11] width 24 height 19
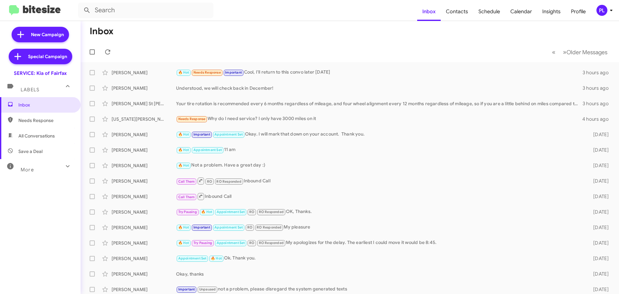
click at [611, 9] on icon at bounding box center [612, 10] width 8 height 8
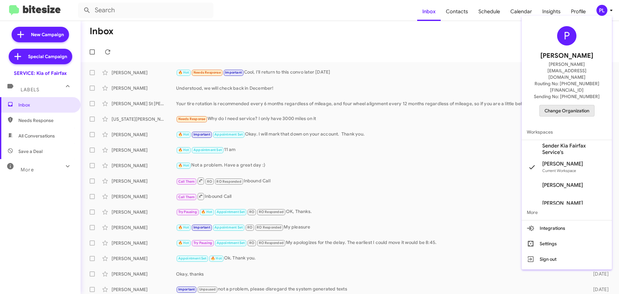
click at [566, 105] on span "Change Organization" at bounding box center [567, 110] width 45 height 11
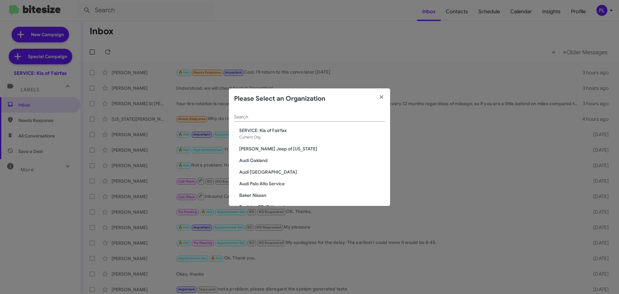
click at [317, 119] on input "Search" at bounding box center [309, 116] width 151 height 5
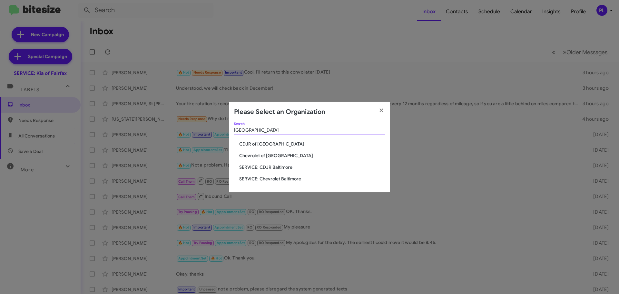
type input "[GEOGRAPHIC_DATA]"
click at [262, 157] on span "Chevrolet of [GEOGRAPHIC_DATA]" at bounding box center [312, 155] width 146 height 6
